Goal: Transaction & Acquisition: Subscribe to service/newsletter

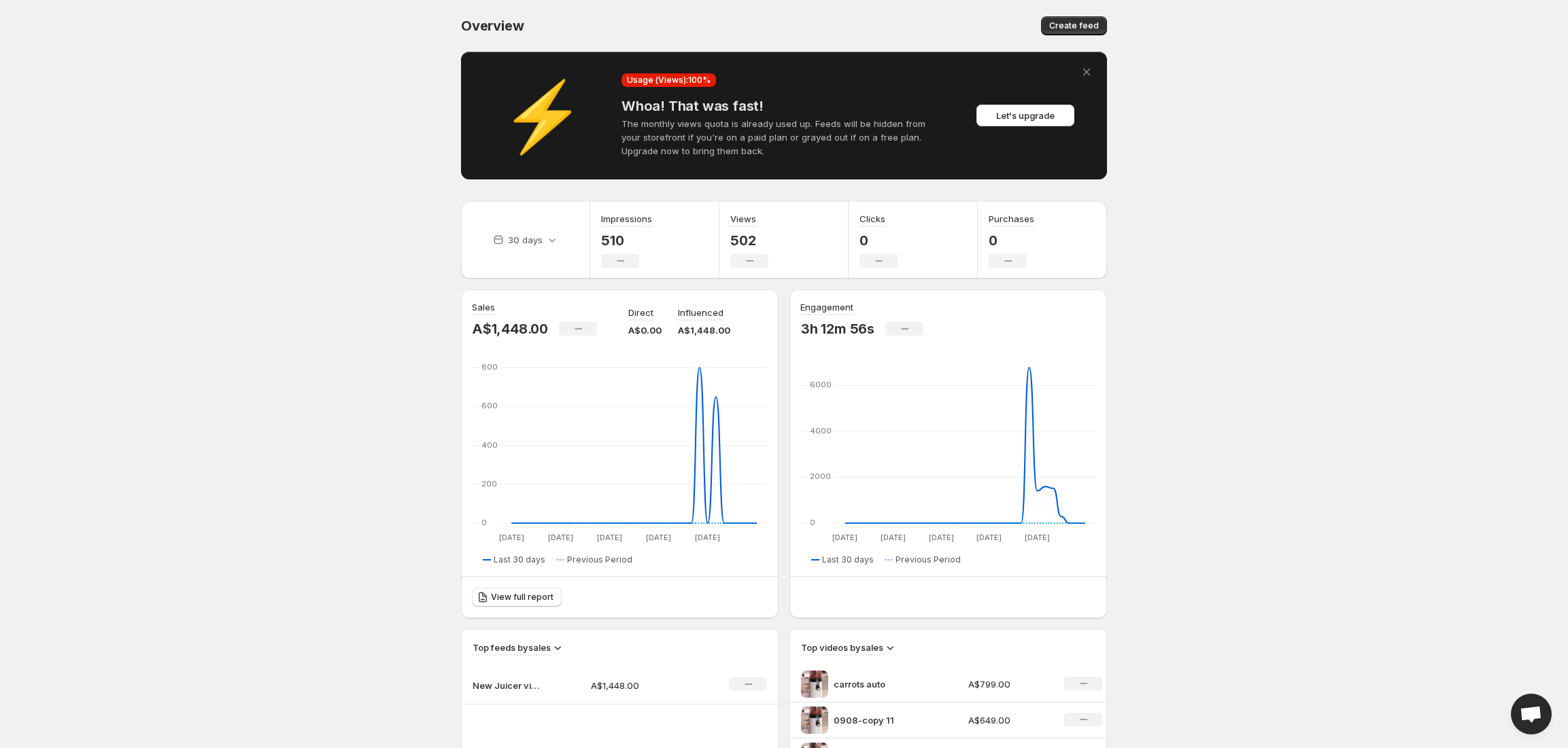
click at [1197, 403] on body "Home Feeds Videos Subscription Settings Overview. This page is ready Overview C…" at bounding box center [784, 374] width 1568 height 748
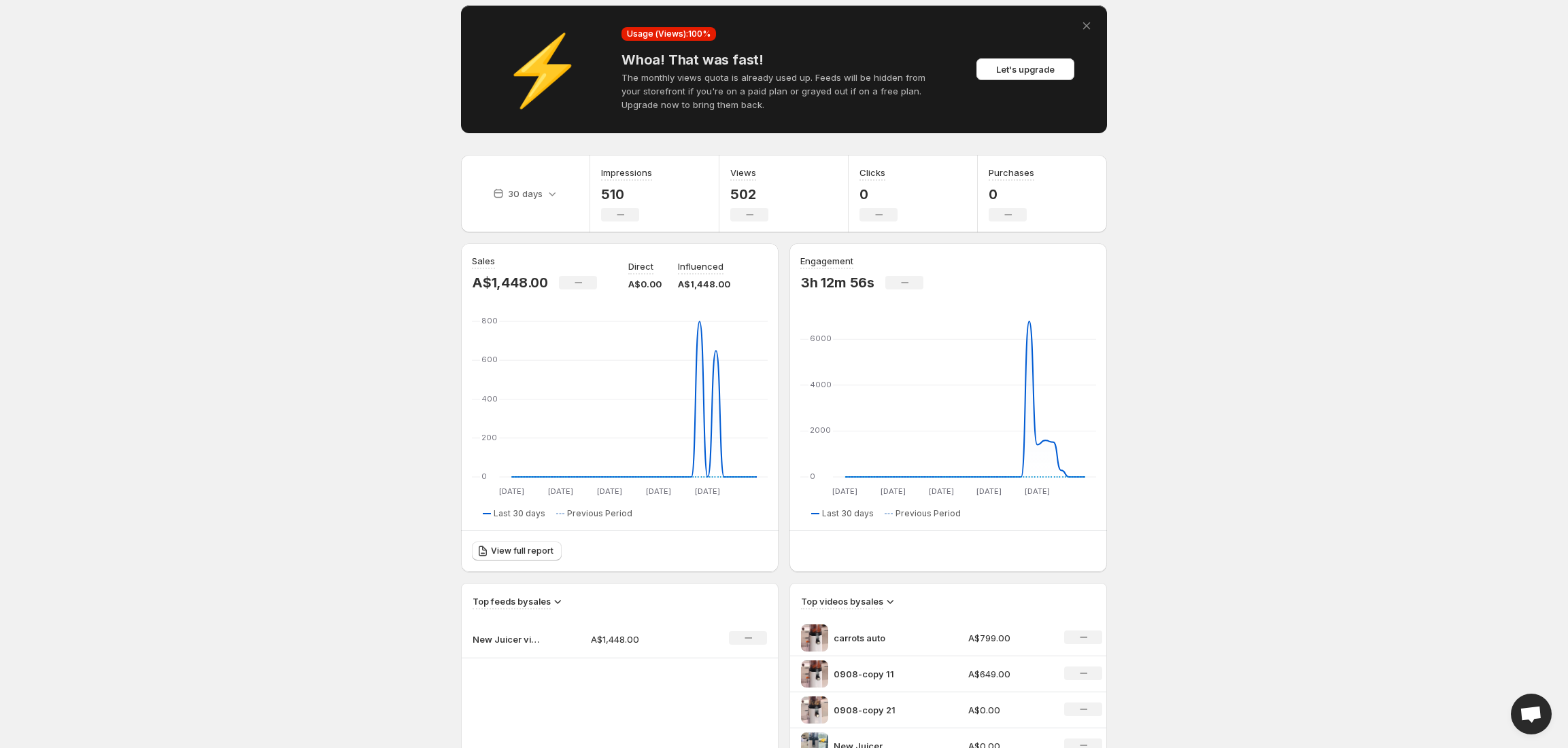
scroll to position [90, 0]
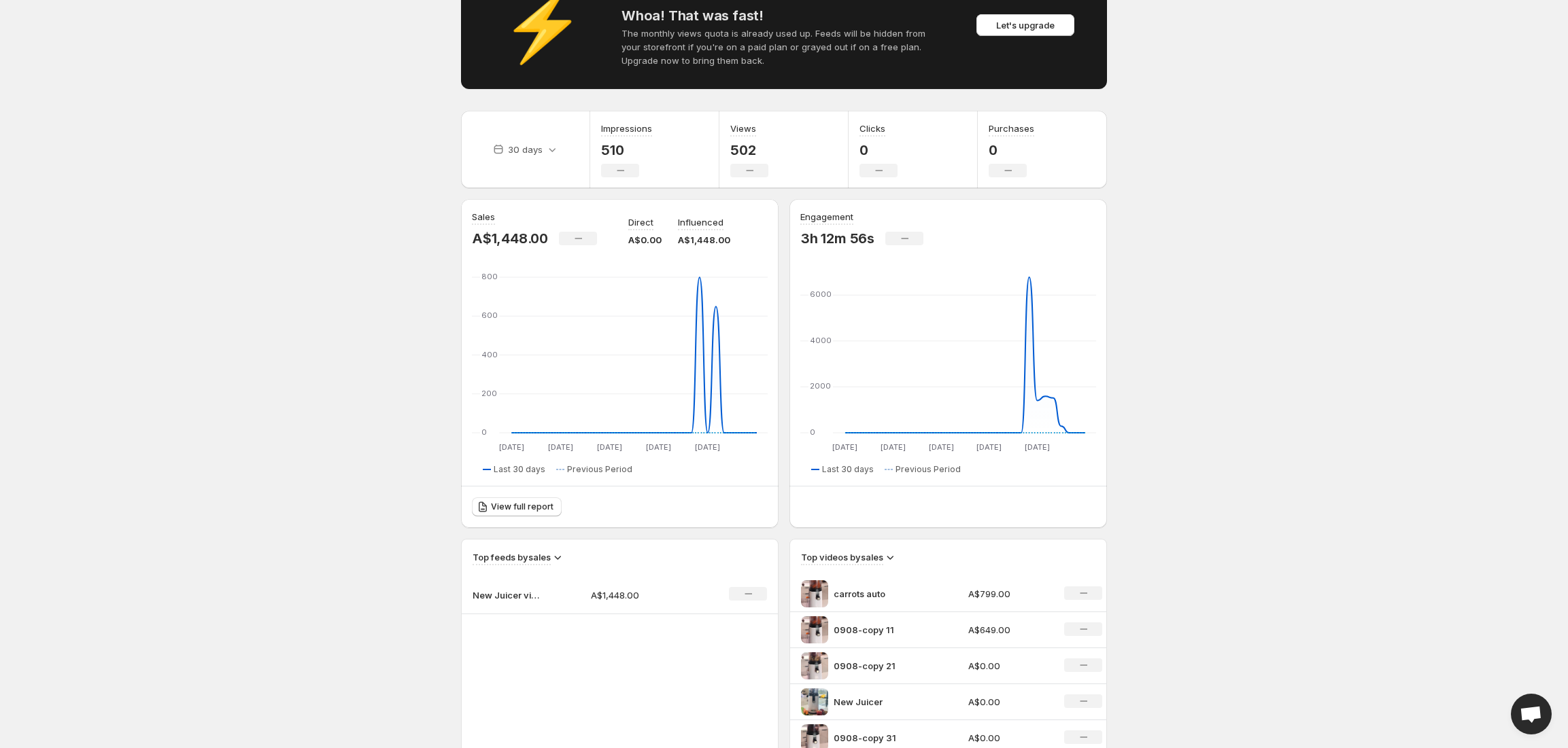
click at [1346, 474] on body "Home Feeds Videos Subscription Settings Overview. This page is ready Overview C…" at bounding box center [784, 284] width 1568 height 748
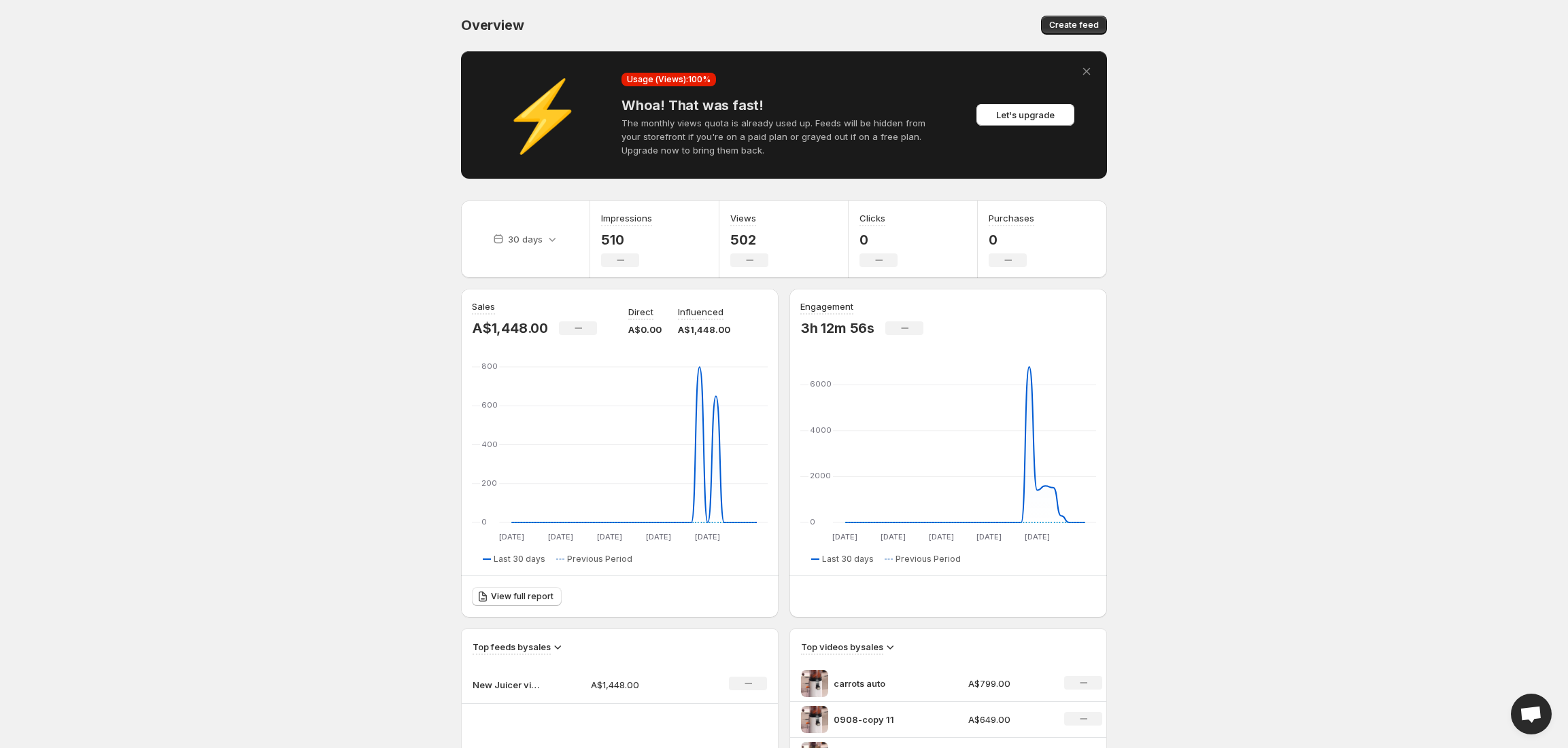
scroll to position [0, 0]
click at [1527, 718] on span "Open chat" at bounding box center [1530, 715] width 22 height 19
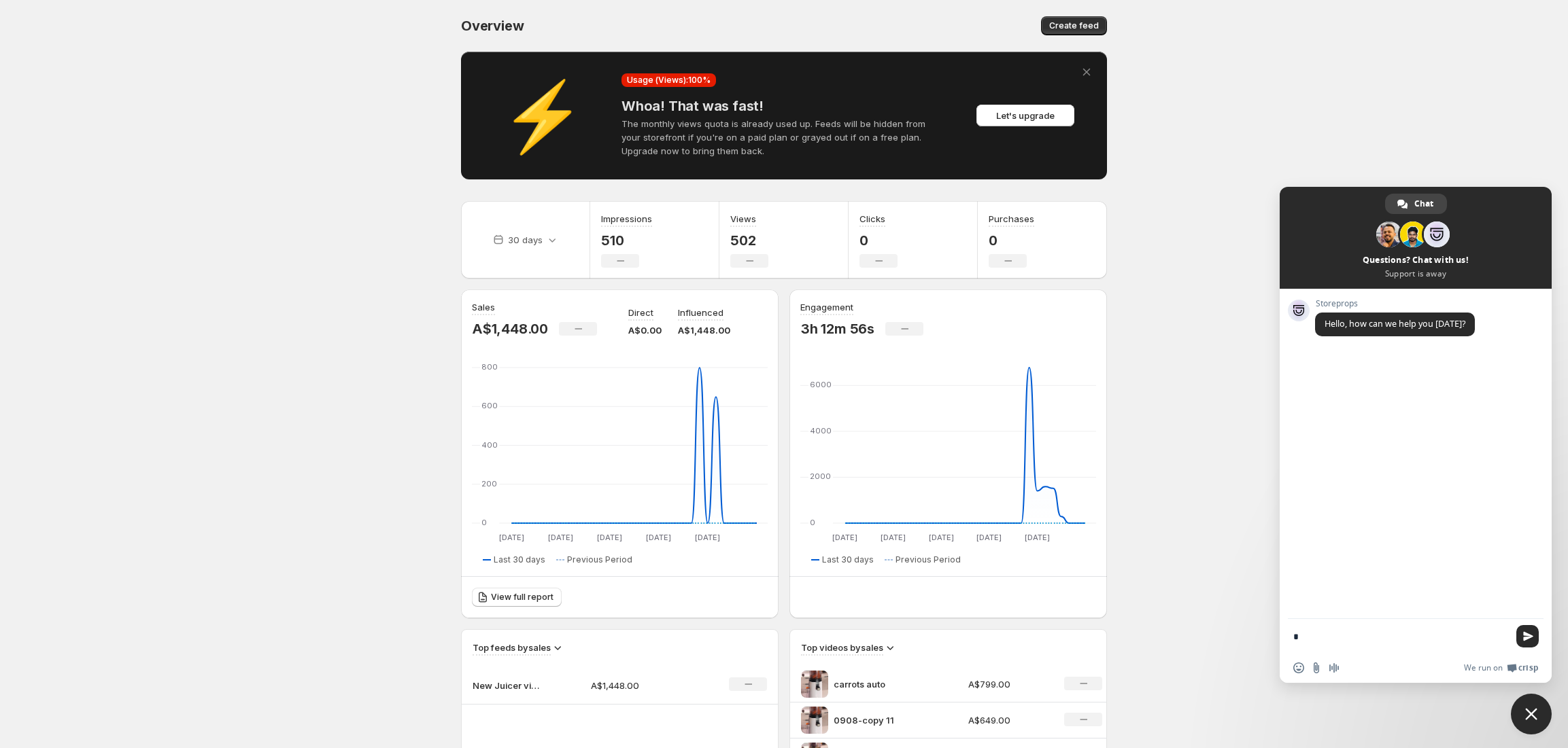
type textarea "*"
type textarea "**********"
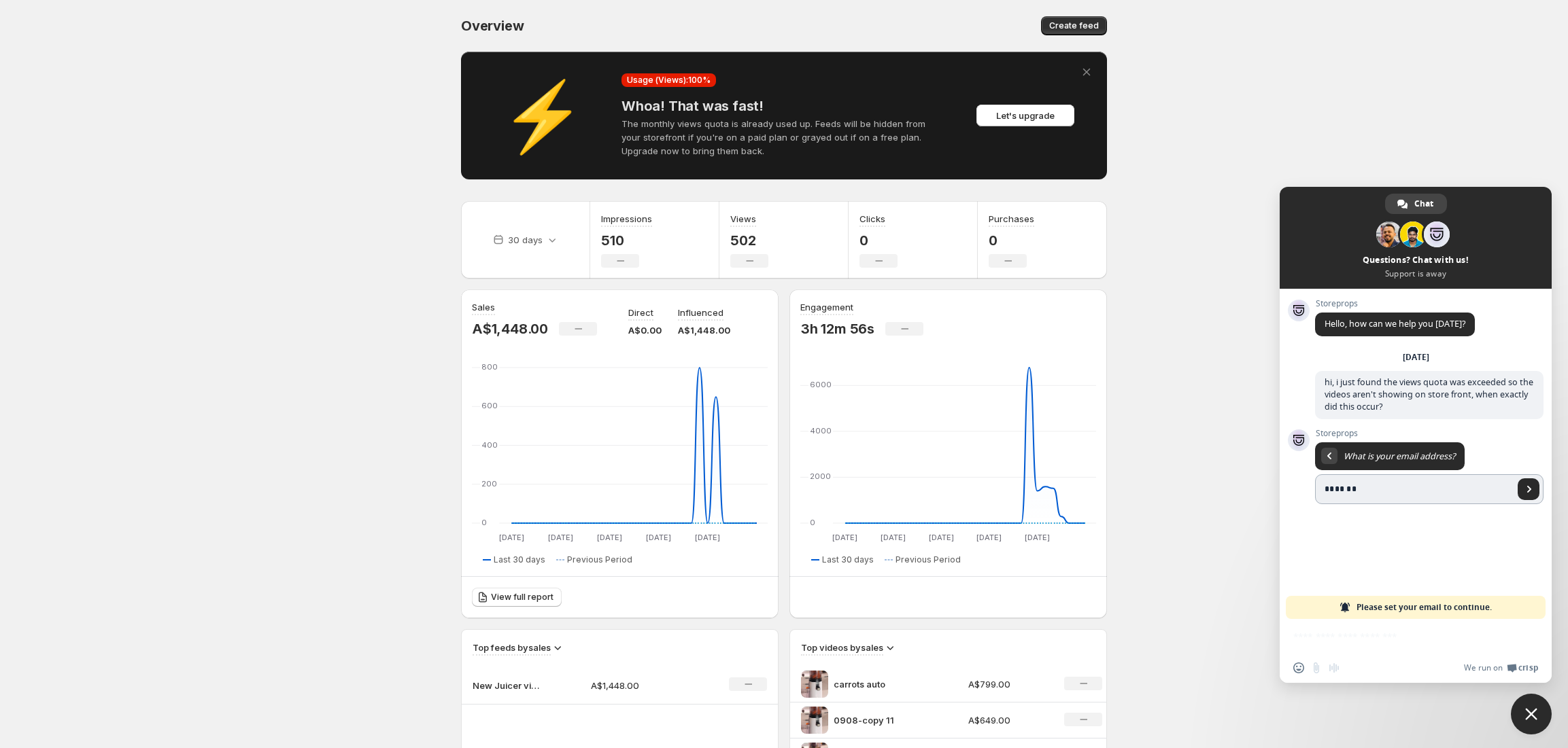
type input "**********"
click at [1530, 488] on span "Send" at bounding box center [1529, 490] width 7 height 7
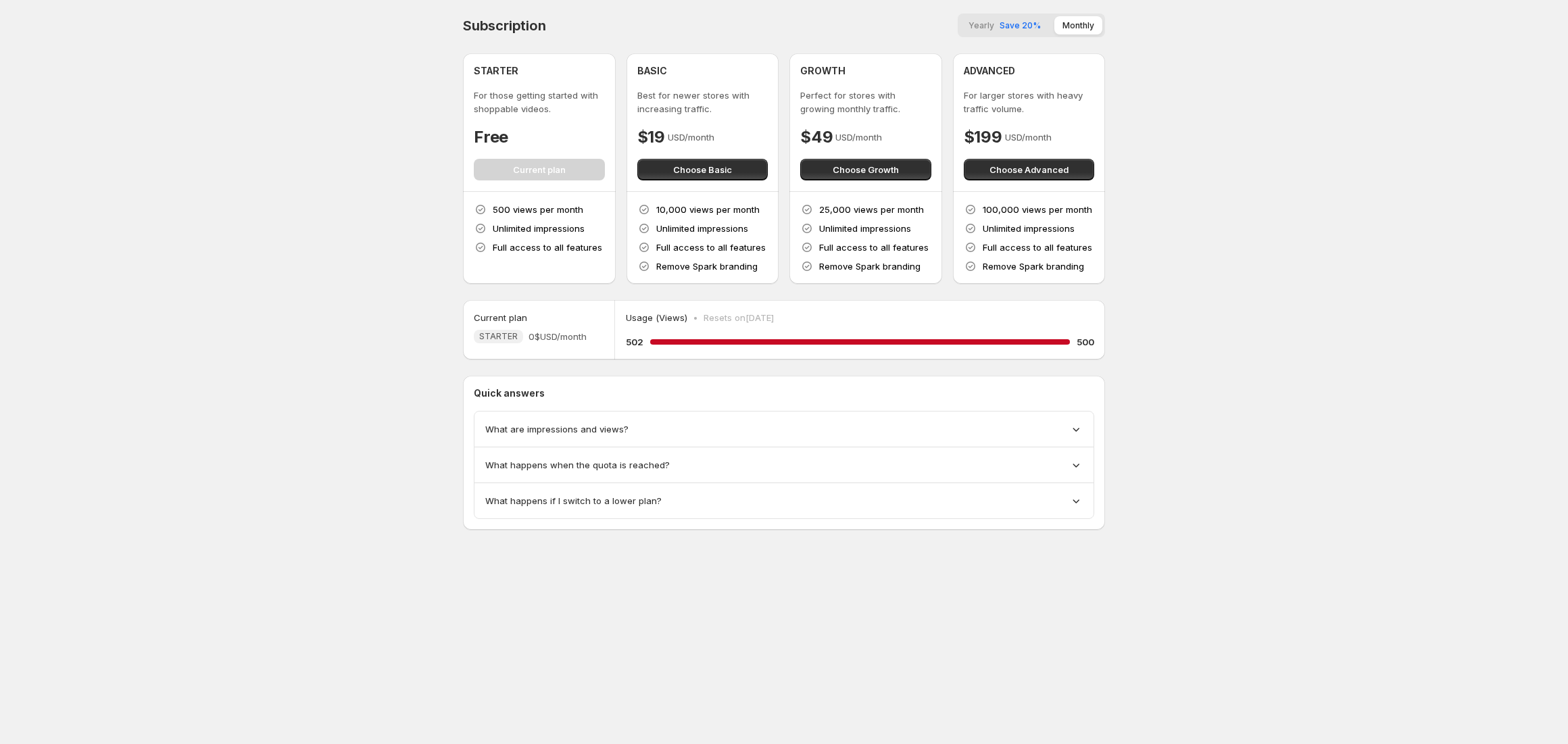
click at [379, 260] on body "Home Feeds Videos Subscription Settings Subscription Yearly Save 20% Monthly ST…" at bounding box center [784, 372] width 1568 height 744
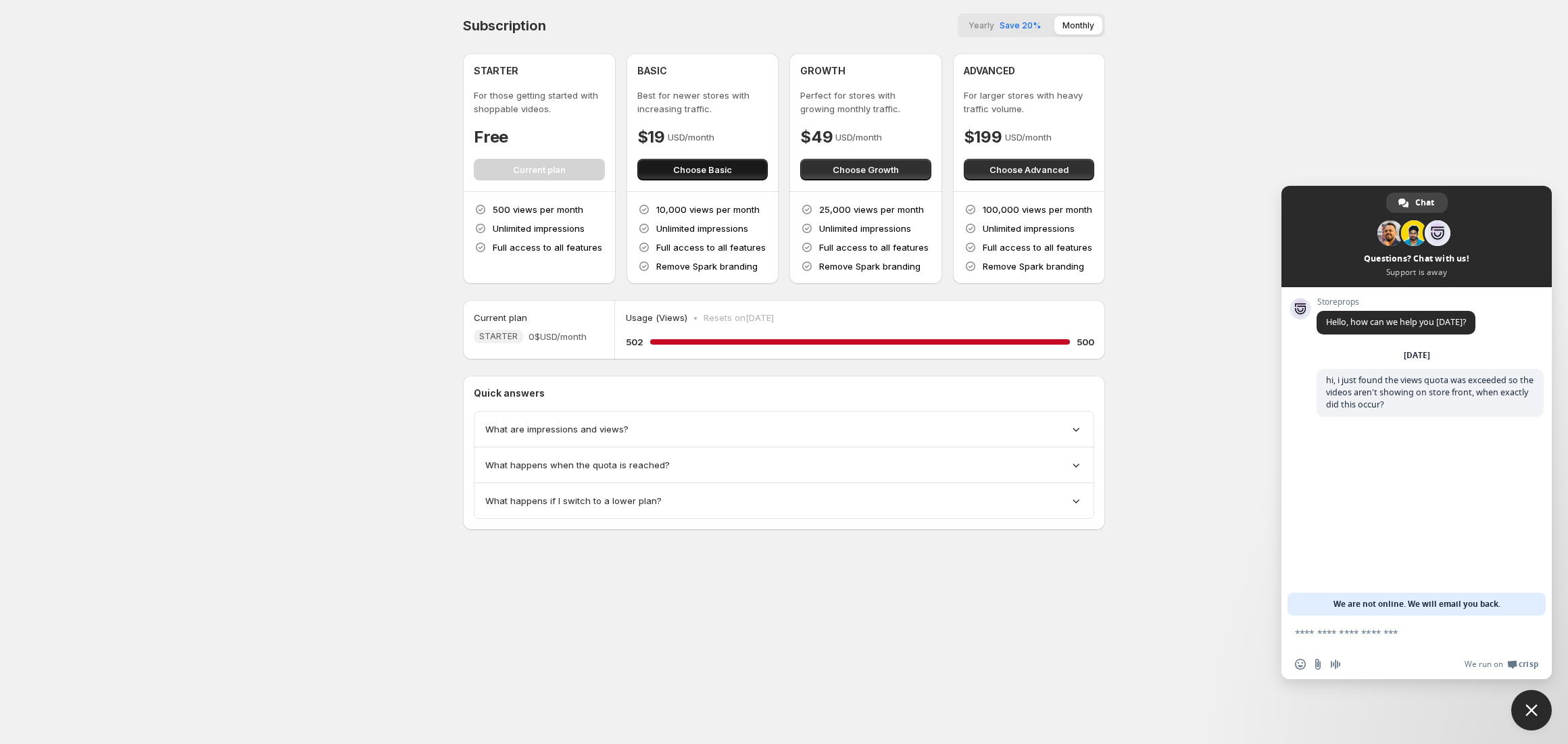
click at [701, 169] on span "Choose Basic" at bounding box center [702, 170] width 59 height 14
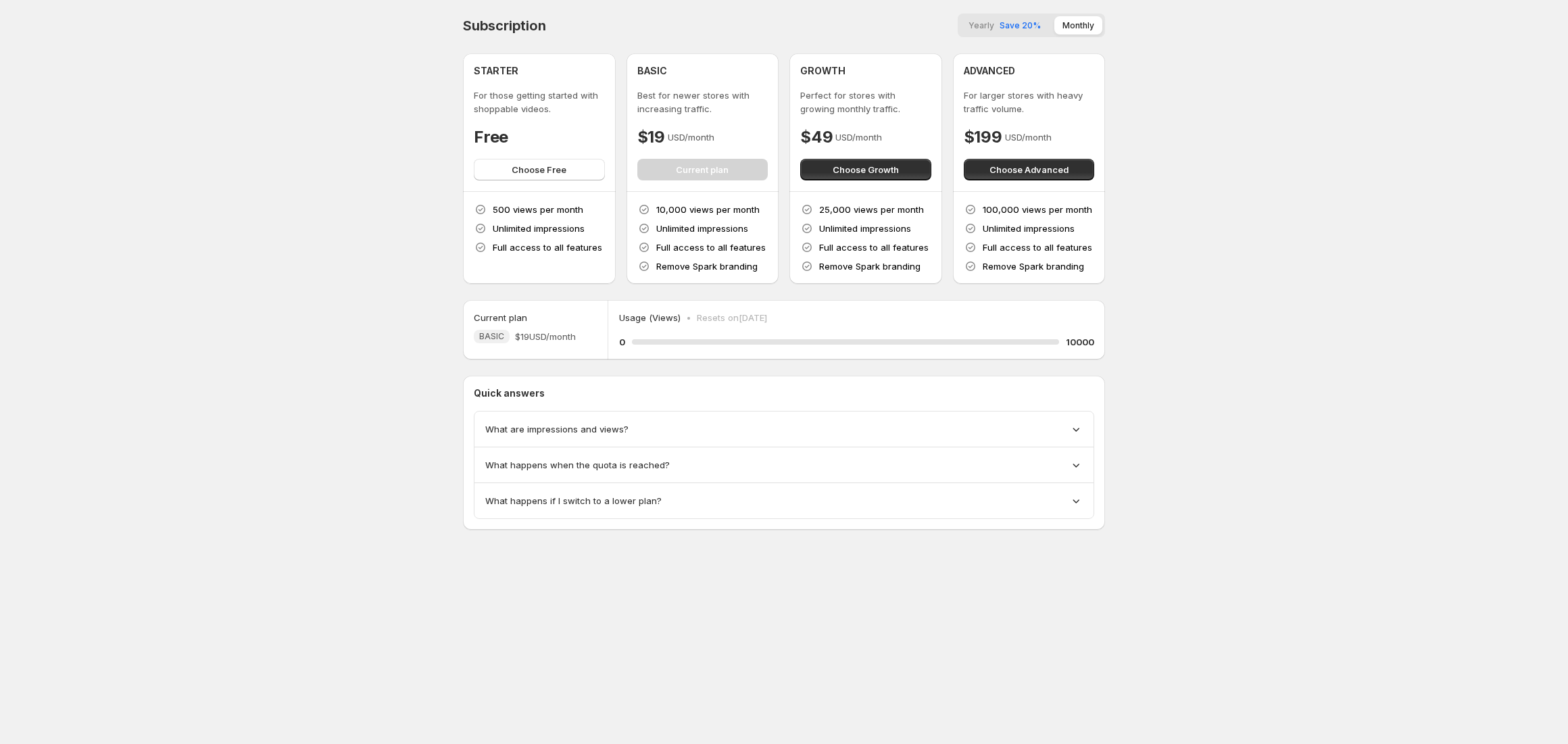
click at [1206, 344] on body "Home Feeds Videos Subscription Settings Subscription Yearly Save 20% Monthly ST…" at bounding box center [784, 372] width 1568 height 744
